Goal: Information Seeking & Learning: Find specific page/section

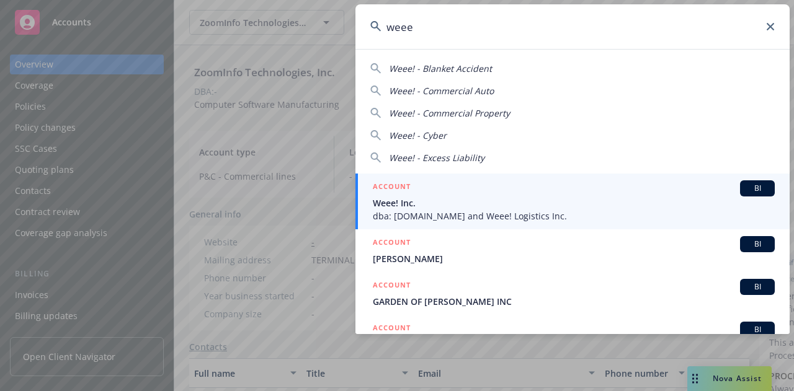
type input "weee"
click at [501, 195] on div "ACCOUNT BI" at bounding box center [574, 188] width 402 height 16
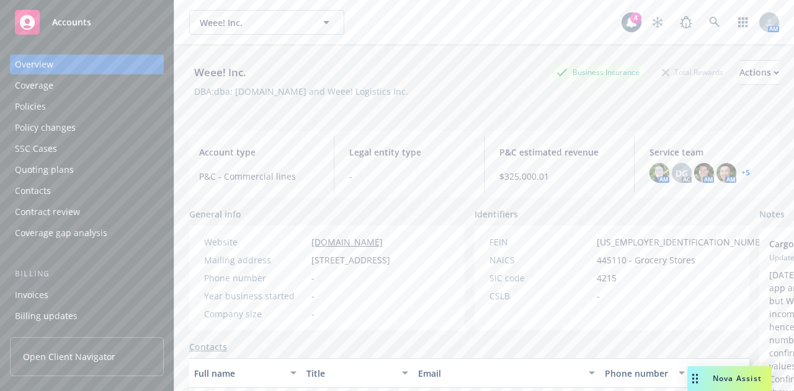
click at [58, 105] on div "Policies" at bounding box center [87, 107] width 144 height 20
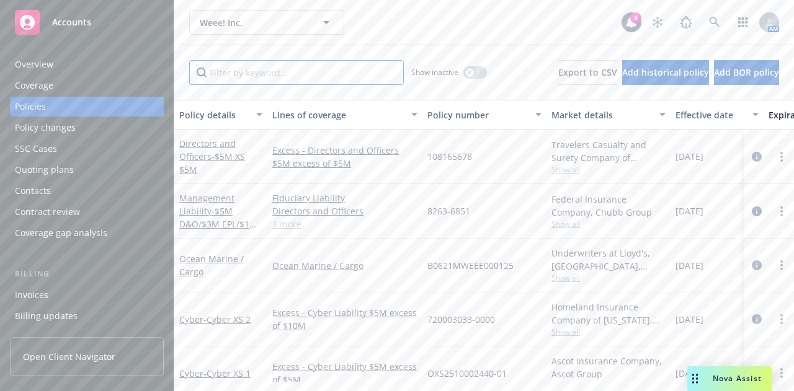
click at [258, 71] on input "Filter by keyword..." at bounding box center [296, 72] width 215 height 25
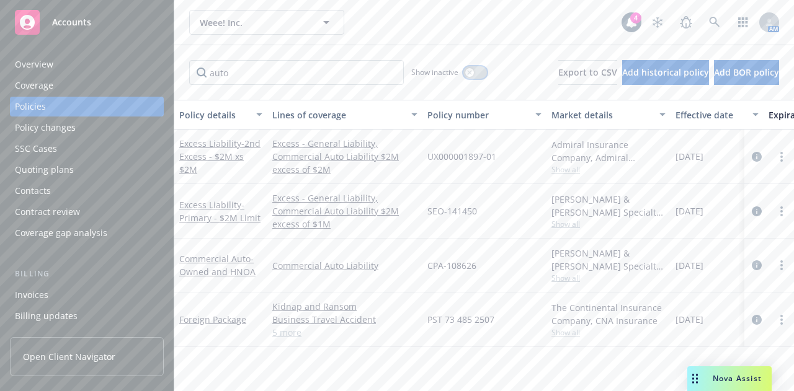
click at [467, 74] on icon "button" at bounding box center [469, 72] width 5 height 5
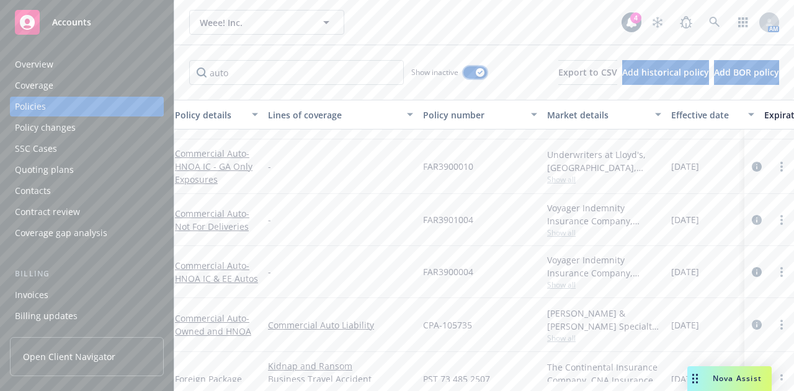
scroll to position [289, 4]
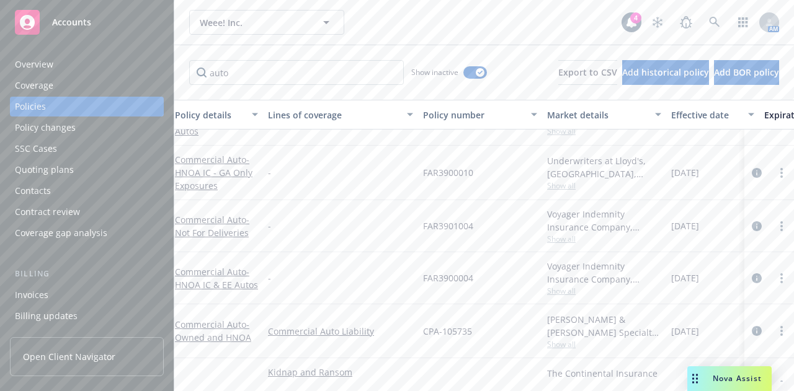
click at [558, 291] on span "Show all" at bounding box center [604, 291] width 114 height 11
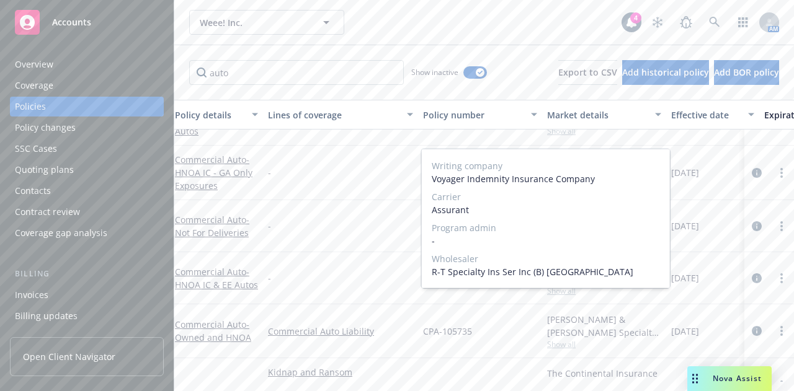
click at [558, 291] on span "Show all" at bounding box center [604, 291] width 114 height 11
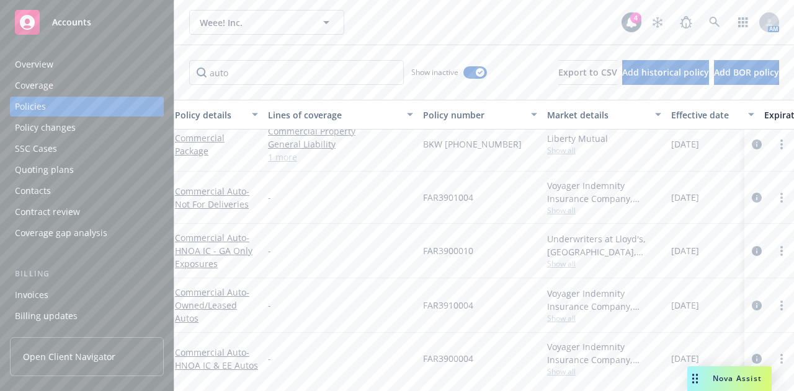
scroll to position [0, 4]
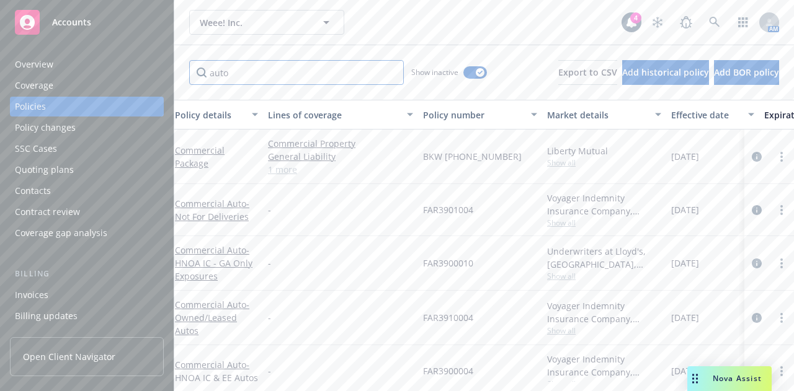
click at [336, 72] on input "auto" at bounding box center [296, 72] width 215 height 25
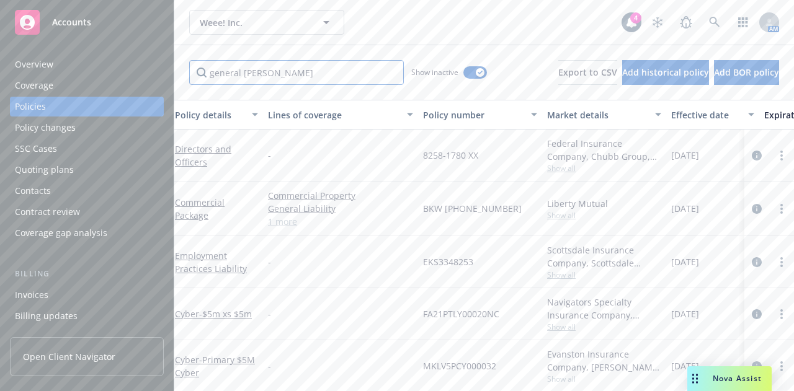
type input "general [PERSON_NAME]"
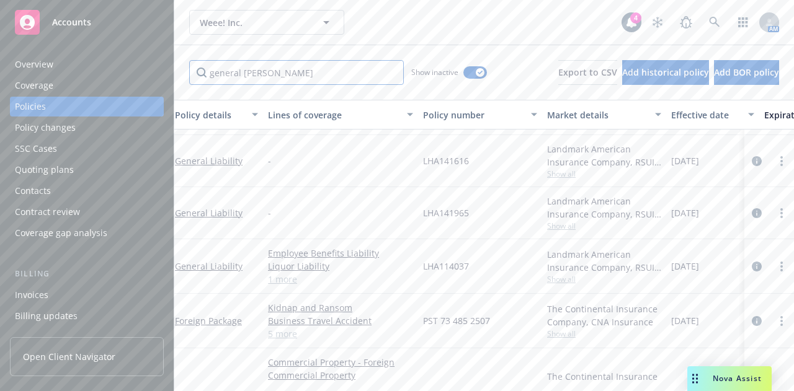
scroll to position [50, 4]
click at [384, 19] on div "Weee! Inc. Weee! Inc." at bounding box center [405, 22] width 432 height 25
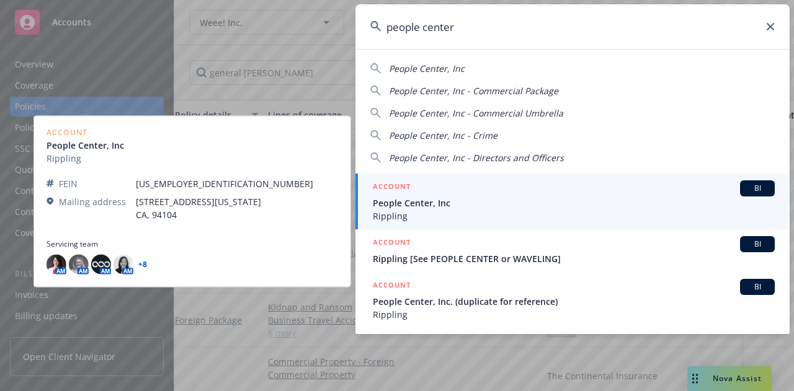
type input "people center"
click at [452, 197] on span "People Center, Inc" at bounding box center [574, 203] width 402 height 13
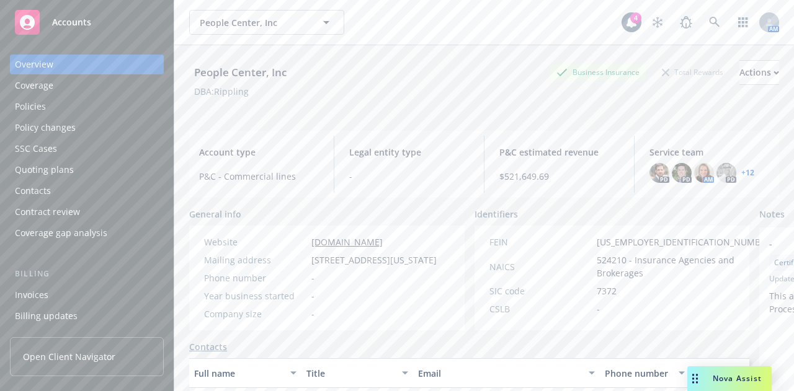
click at [104, 105] on div "Policies" at bounding box center [87, 107] width 144 height 20
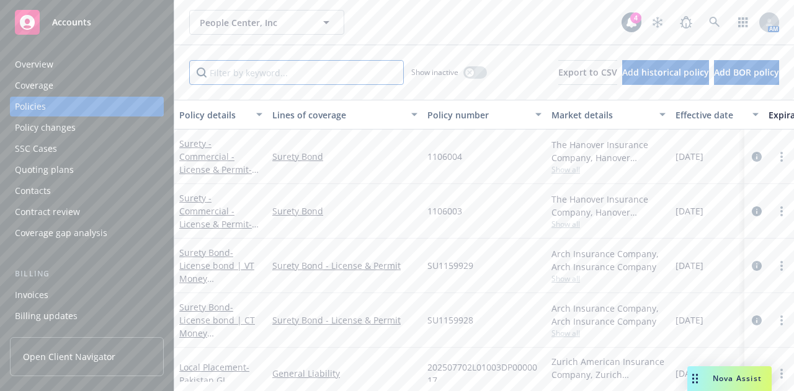
click at [335, 78] on input "Filter by keyword..." at bounding box center [296, 72] width 215 height 25
type input "pack"
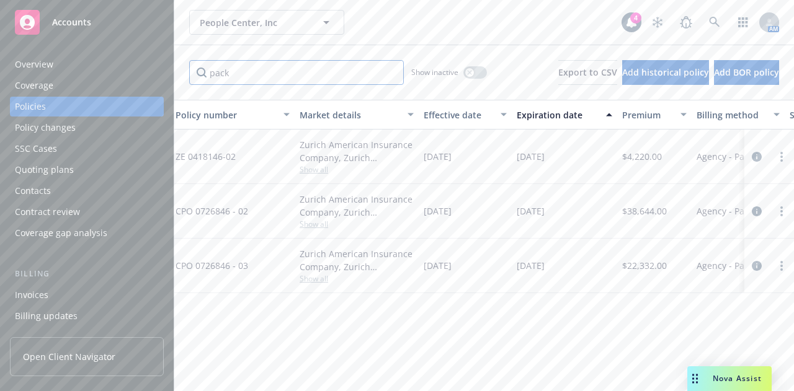
scroll to position [0, 252]
click at [584, 322] on div "Policy details Lines of coverage Policy number Market details Effective date Ex…" at bounding box center [484, 241] width 620 height 282
click at [459, 79] on div "Show inactive" at bounding box center [449, 72] width 76 height 25
click at [455, 65] on div "Show inactive" at bounding box center [449, 72] width 76 height 25
click at [465, 69] on div "button" at bounding box center [469, 72] width 9 height 9
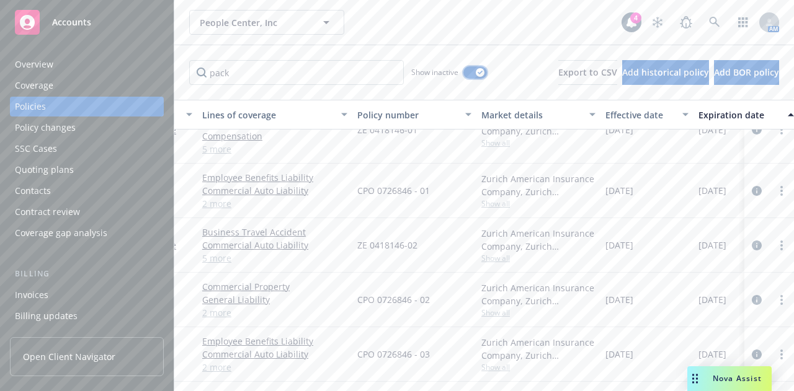
scroll to position [391, 0]
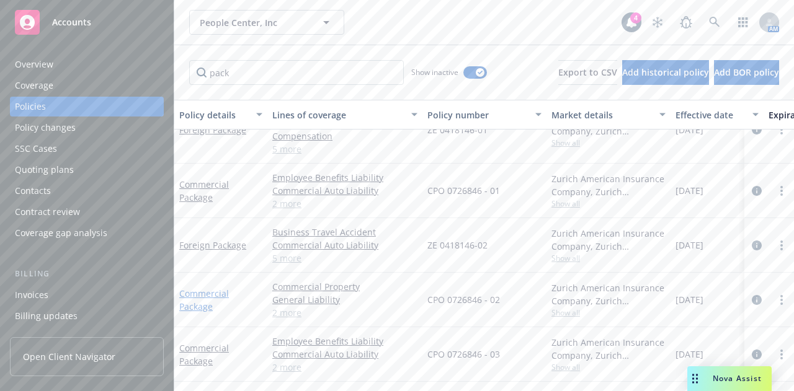
click at [194, 291] on link "Commercial Package" at bounding box center [204, 300] width 50 height 25
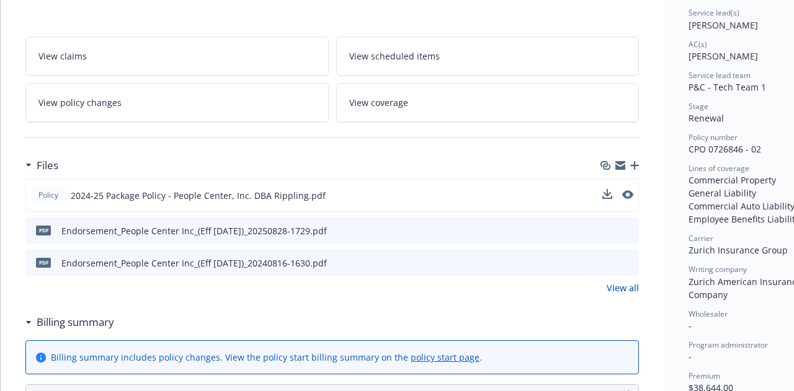
scroll to position [310, 0]
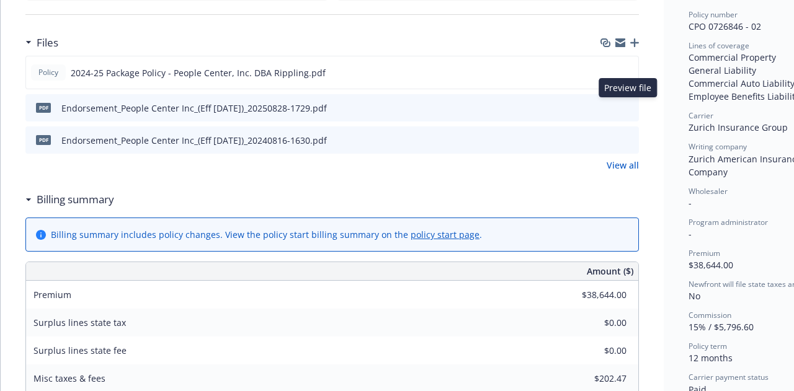
click at [626, 104] on icon "preview file" at bounding box center [626, 107] width 11 height 9
